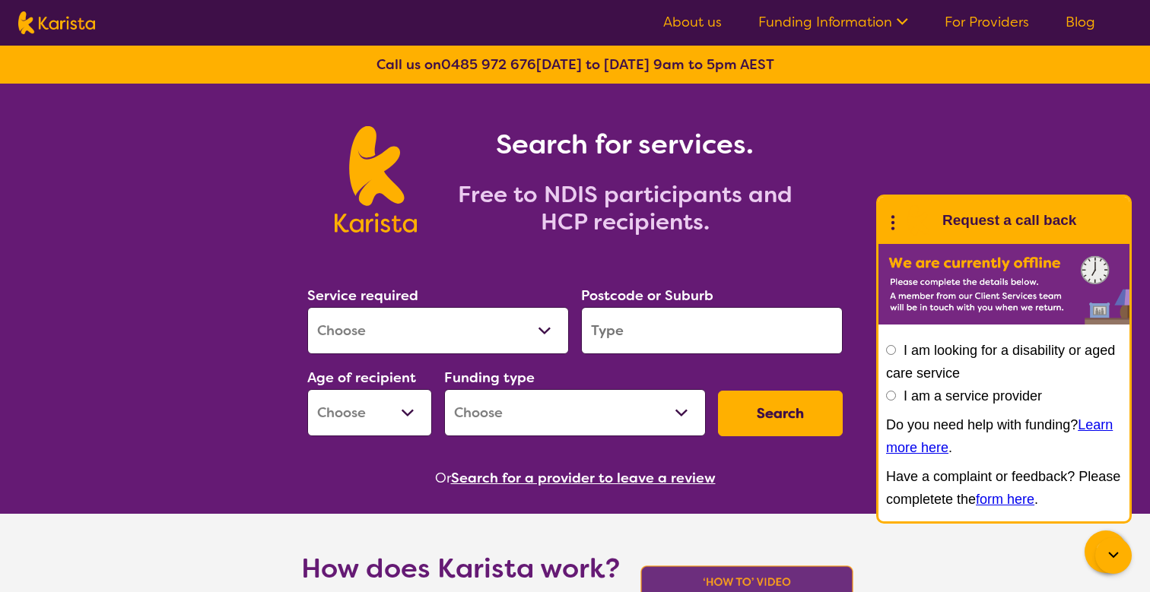
click at [704, 24] on link "About us" at bounding box center [692, 22] width 59 height 18
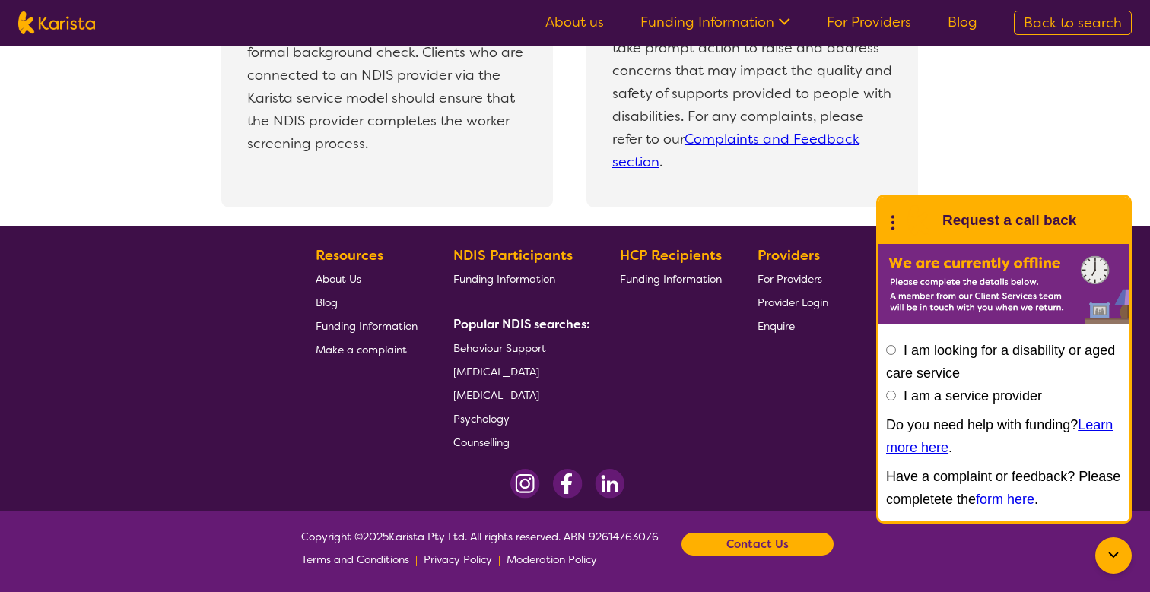
scroll to position [3347, 0]
click at [331, 281] on span "About Us" at bounding box center [339, 279] width 46 height 14
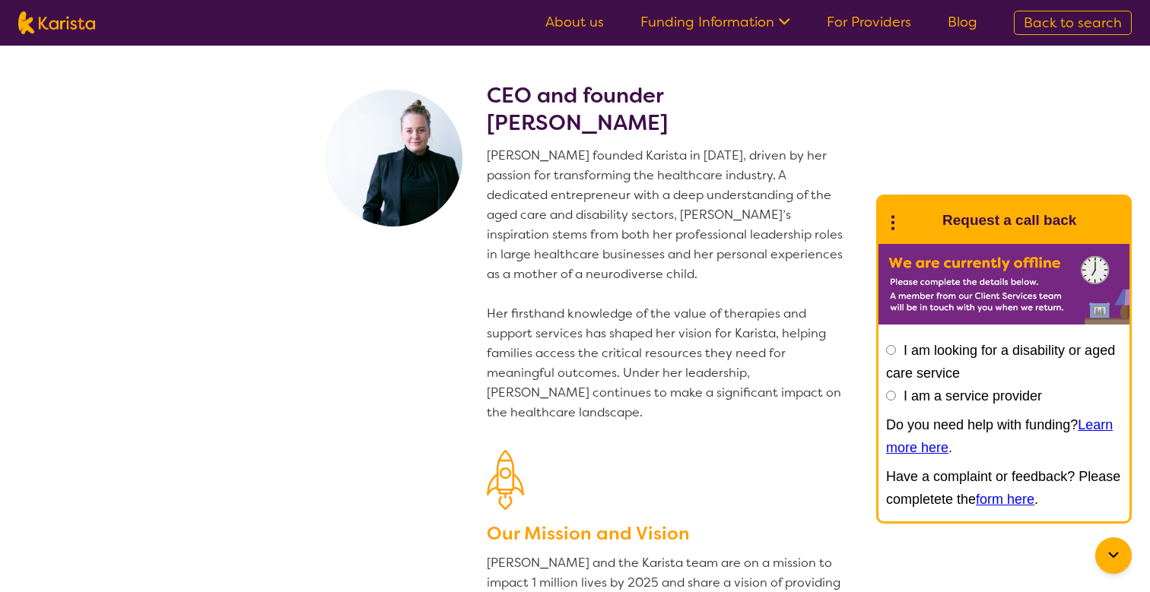
click at [551, 30] on link "About us" at bounding box center [574, 22] width 59 height 18
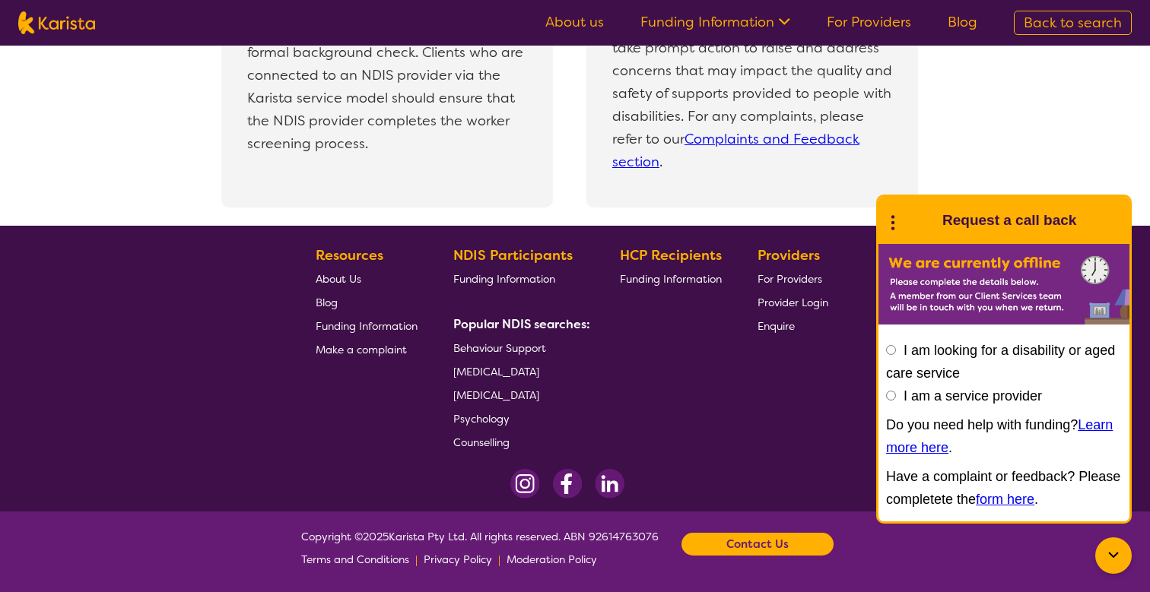
scroll to position [3347, 0]
click at [717, 540] on div "Contact Us" at bounding box center [757, 544] width 152 height 23
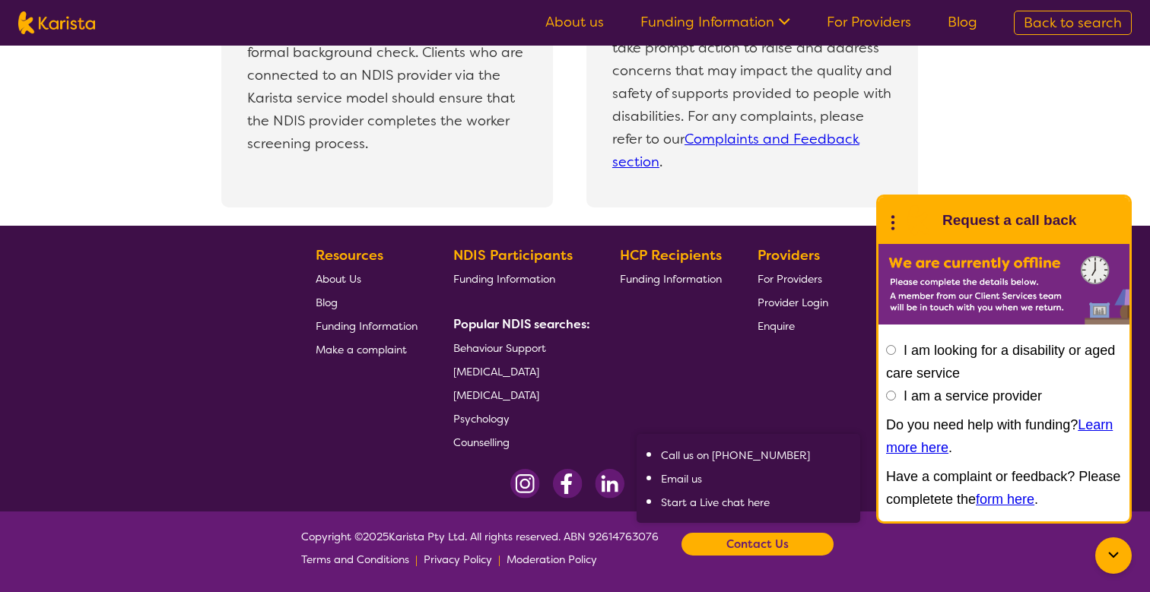
click at [593, 560] on span "Moderation Policy" at bounding box center [551, 560] width 90 height 14
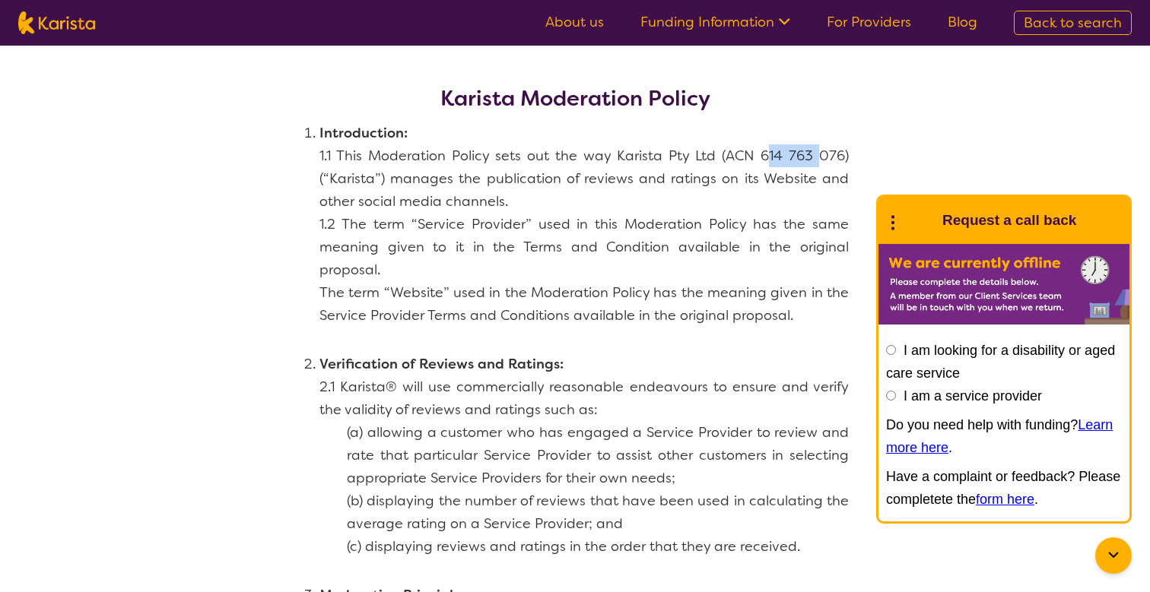
drag, startPoint x: 765, startPoint y: 151, endPoint x: 818, endPoint y: 153, distance: 53.3
click at [818, 153] on p "1.1 This Moderation Policy sets out the way Karista Pty Ltd (ACN 614 763 076) (…" at bounding box center [583, 178] width 529 height 68
click at [772, 154] on p "1.1 This Moderation Policy sets out the way Karista Pty Ltd (ACN 614 763 076) (…" at bounding box center [583, 178] width 529 height 68
drag, startPoint x: 762, startPoint y: 155, endPoint x: 841, endPoint y: 156, distance: 79.1
click at [841, 156] on p "1.1 This Moderation Policy sets out the way Karista Pty Ltd (ACN 614 763 076) (…" at bounding box center [583, 178] width 529 height 68
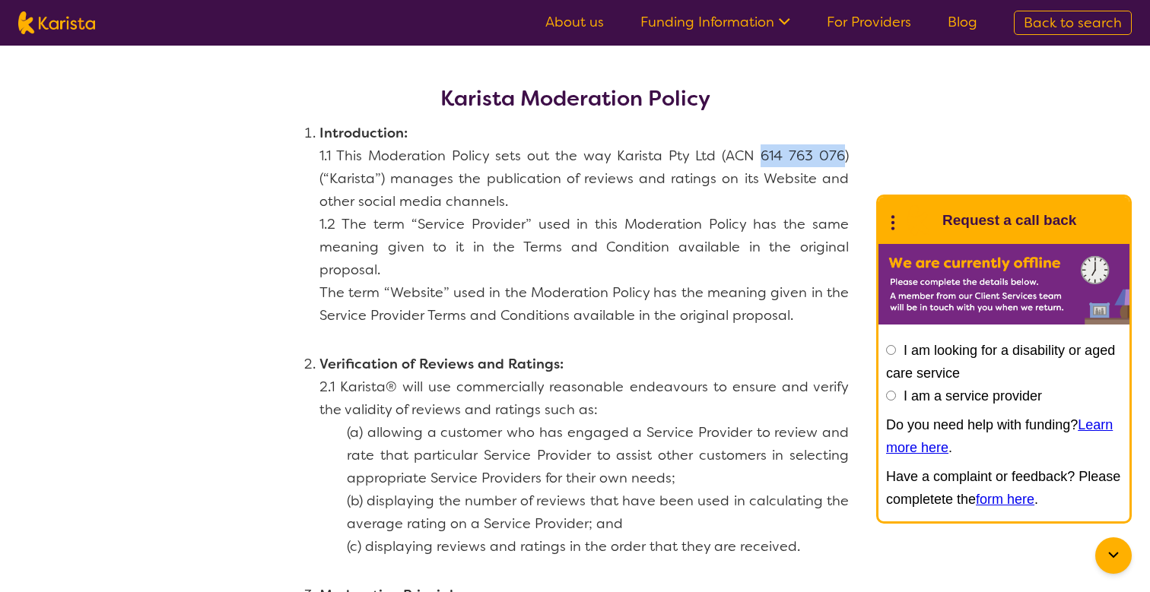
copy p "614 763 076"
